Goal: Check status: Check status

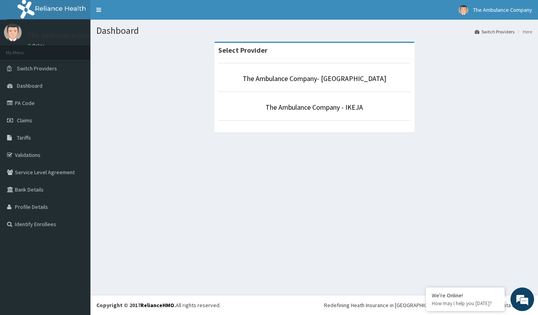
click at [28, 122] on span "Claims" at bounding box center [24, 120] width 15 height 7
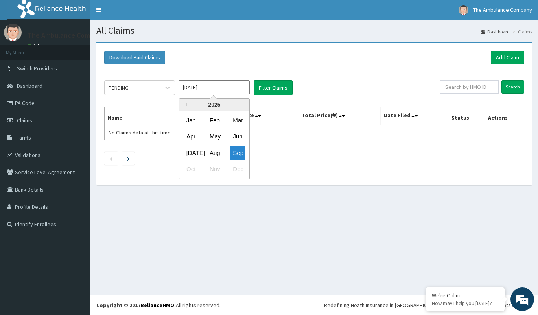
click at [206, 90] on input "[DATE]" at bounding box center [214, 87] width 71 height 14
click at [187, 105] on button "Previous Year" at bounding box center [185, 105] width 4 height 4
click at [269, 86] on button "Filter Claims" at bounding box center [273, 87] width 39 height 15
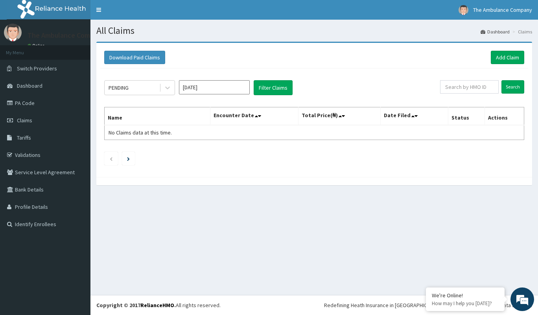
click at [164, 87] on icon at bounding box center [168, 88] width 8 height 8
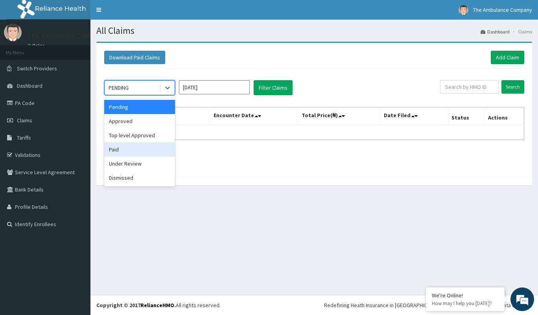
click at [138, 145] on div "Paid" at bounding box center [139, 149] width 71 height 14
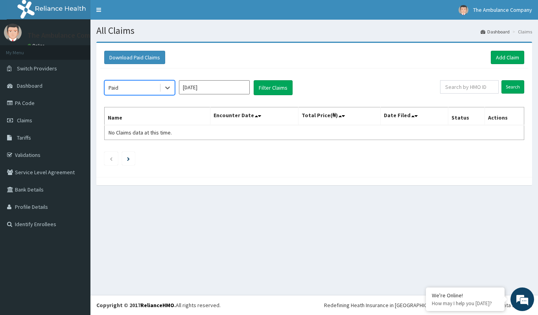
click at [167, 85] on icon at bounding box center [168, 88] width 8 height 8
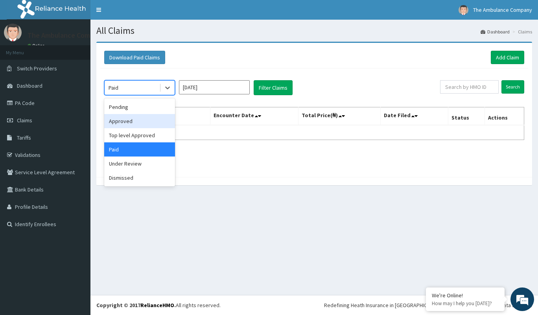
click at [144, 118] on div "Approved" at bounding box center [139, 121] width 71 height 14
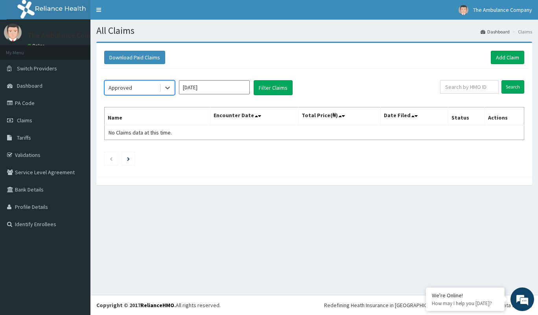
click at [197, 91] on input "[DATE]" at bounding box center [214, 87] width 71 height 14
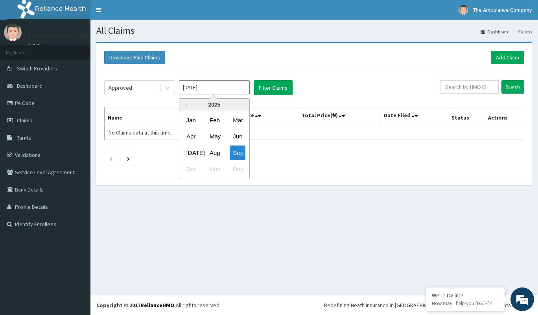
click at [188, 106] on div "2025" at bounding box center [214, 105] width 70 height 12
click at [211, 122] on div "Feb" at bounding box center [214, 120] width 16 height 15
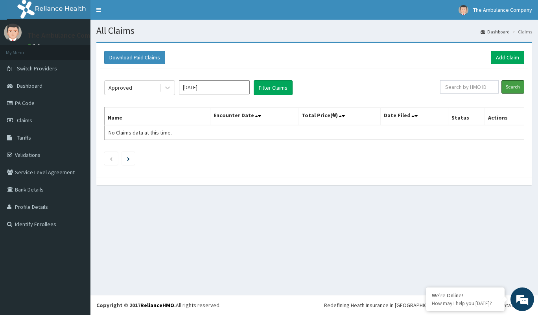
click at [512, 89] on input "Search" at bounding box center [512, 86] width 23 height 13
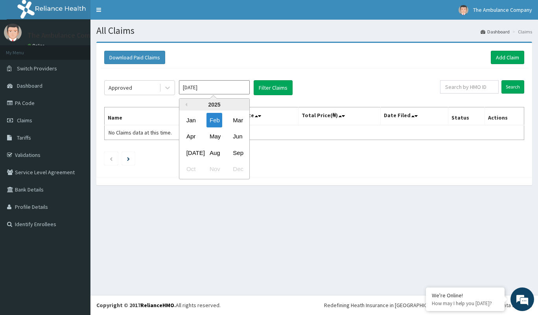
click at [213, 88] on input "[DATE]" at bounding box center [214, 87] width 71 height 14
click at [187, 106] on div "2025" at bounding box center [214, 105] width 70 height 12
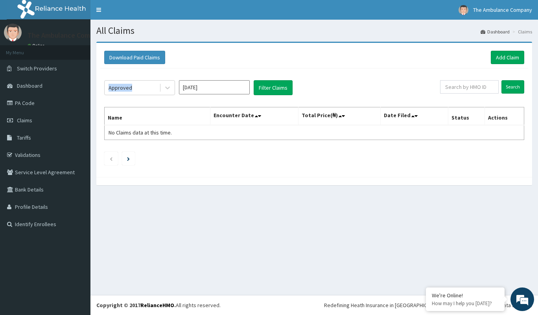
click at [183, 99] on div "Approved [DATE] Filter Claims Search Name Encounter Date Total Price(₦) Date Fi…" at bounding box center [314, 120] width 428 height 105
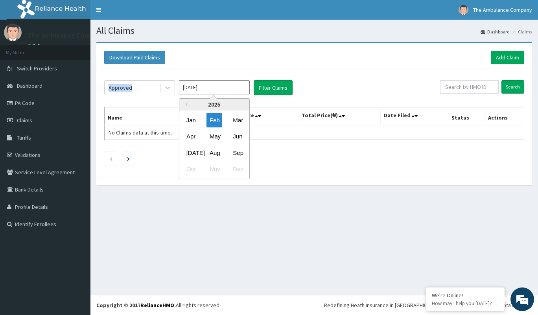
click at [205, 89] on input "[DATE]" at bounding box center [214, 87] width 71 height 14
click at [185, 103] on button "Previous Year" at bounding box center [185, 105] width 4 height 4
click at [210, 157] on div "Aug" at bounding box center [214, 152] width 16 height 15
type input "[DATE]"
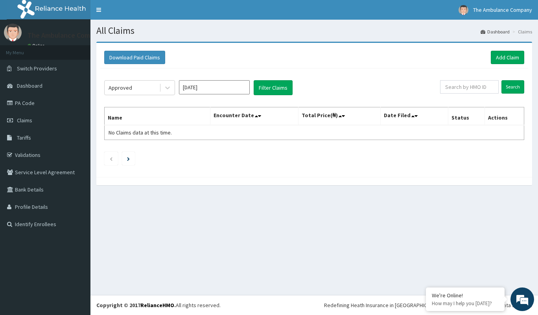
click at [497, 94] on div "Search" at bounding box center [482, 87] width 84 height 15
click at [503, 91] on input "Search" at bounding box center [512, 86] width 23 height 13
click at [42, 84] on link "Dashboard" at bounding box center [45, 85] width 90 height 17
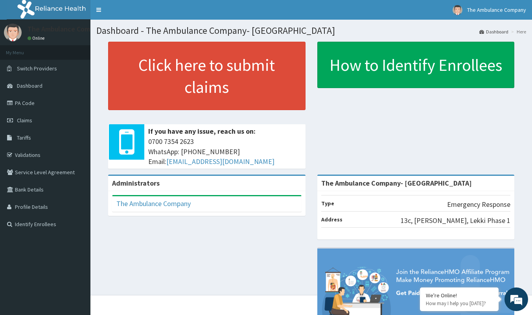
click at [32, 190] on link "Bank Details" at bounding box center [45, 189] width 90 height 17
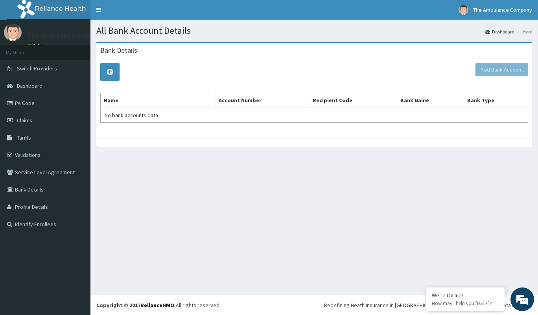
click at [22, 136] on span "Tariffs" at bounding box center [24, 137] width 14 height 7
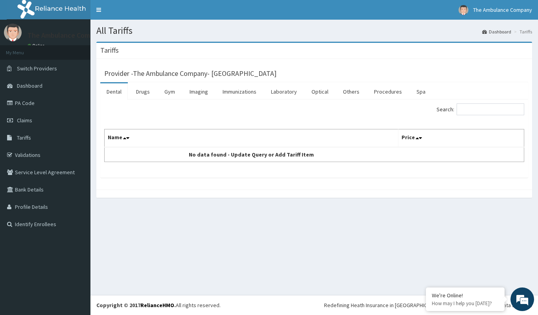
click at [38, 123] on link "Claims" at bounding box center [45, 120] width 90 height 17
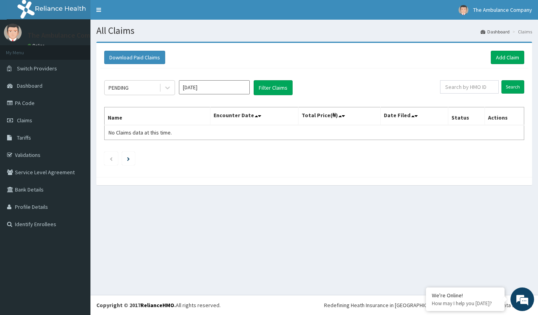
click at [128, 161] on li at bounding box center [128, 158] width 13 height 13
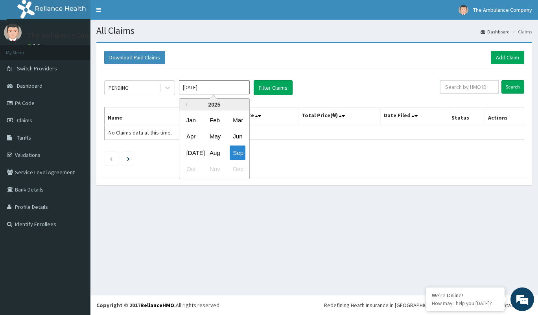
click at [192, 81] on input "[DATE]" at bounding box center [214, 87] width 71 height 14
click at [189, 120] on div "Jan" at bounding box center [191, 120] width 16 height 15
type input "[DATE]"
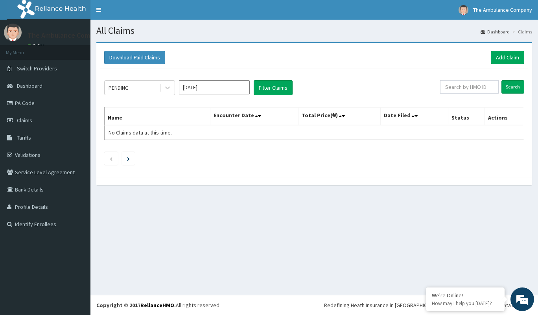
click at [164, 87] on icon at bounding box center [168, 88] width 8 height 8
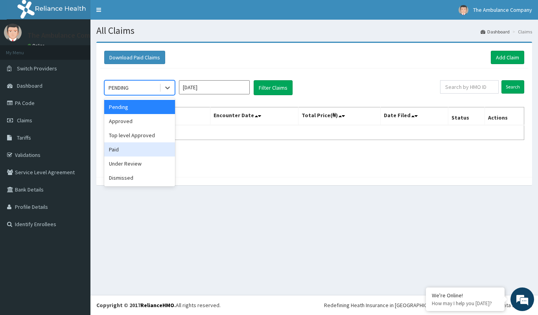
click at [135, 145] on div "Paid" at bounding box center [139, 149] width 71 height 14
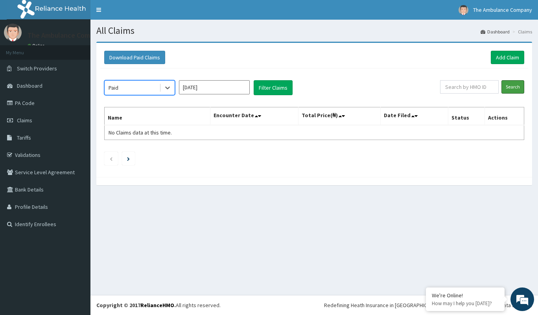
click at [514, 82] on input "Search" at bounding box center [512, 86] width 23 height 13
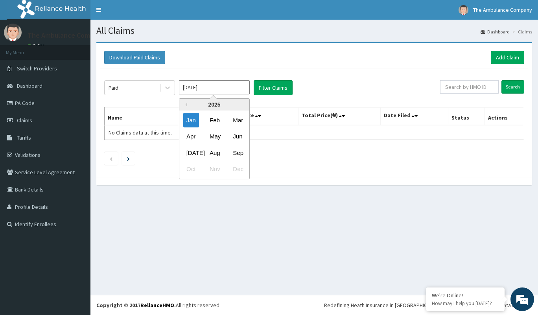
click at [210, 87] on input "Jan 2025" at bounding box center [214, 87] width 71 height 14
